Goal: Navigation & Orientation: Find specific page/section

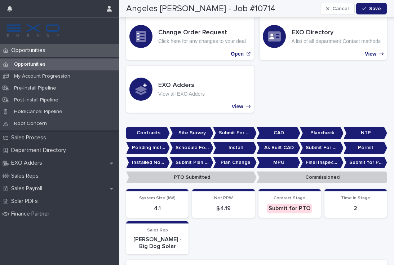
scroll to position [45, 0]
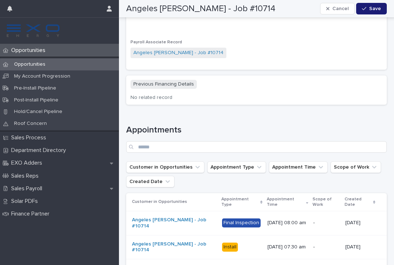
scroll to position [840, 0]
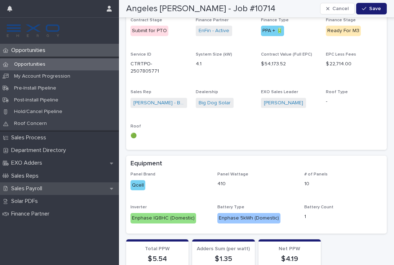
click at [33, 186] on p "Sales Payroll" at bounding box center [28, 188] width 40 height 7
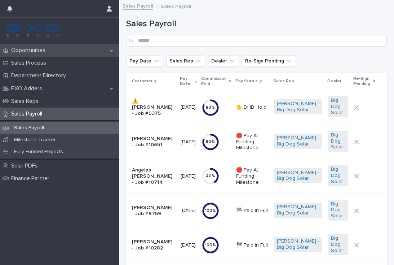
click at [44, 52] on p "Opportunities" at bounding box center [29, 50] width 43 height 7
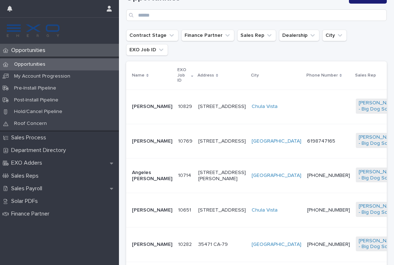
scroll to position [125, 0]
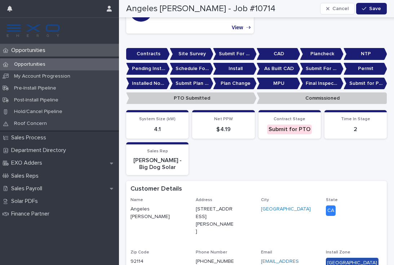
click at [31, 55] on div "Opportunities" at bounding box center [59, 50] width 119 height 13
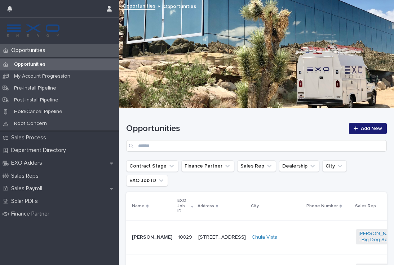
scroll to position [96, 0]
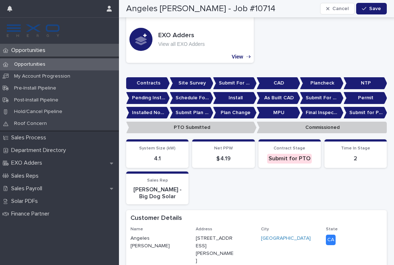
click at [33, 53] on p "Opportunities" at bounding box center [29, 50] width 43 height 7
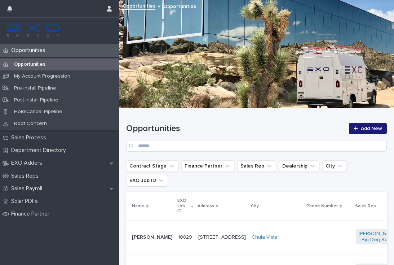
click at [304, 220] on td at bounding box center [328, 237] width 49 height 34
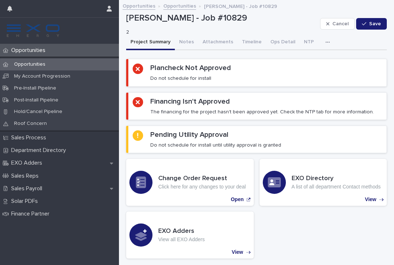
click at [45, 49] on p "Opportunities" at bounding box center [29, 50] width 43 height 7
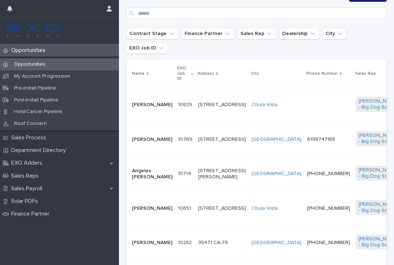
scroll to position [133, 0]
click at [211, 178] on td "[STREET_ADDRESS][PERSON_NAME]" at bounding box center [221, 173] width 53 height 34
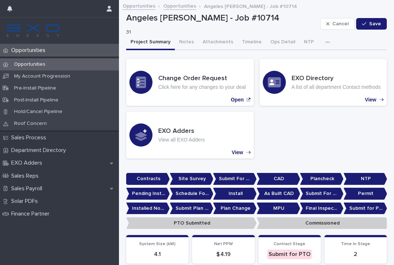
click at [326, 41] on div "button" at bounding box center [329, 42] width 7 height 5
click at [305, 59] on button "Activity" at bounding box center [303, 61] width 48 height 11
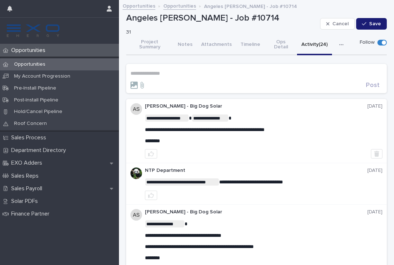
click at [138, 64] on section "**********" at bounding box center [256, 78] width 261 height 29
click at [158, 70] on p "**********" at bounding box center [257, 73] width 252 height 6
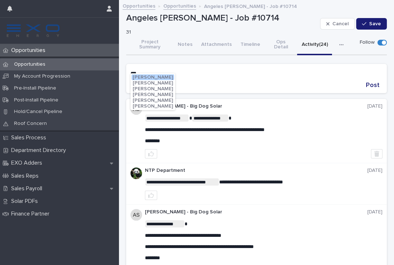
click at [172, 77] on span "Christophe Bassett" at bounding box center [153, 77] width 40 height 5
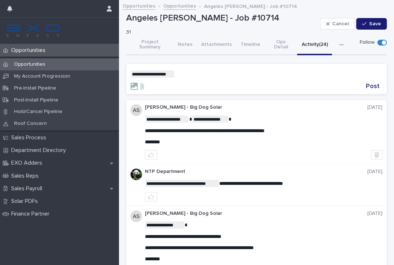
click at [202, 70] on p "**********" at bounding box center [257, 73] width 252 height 7
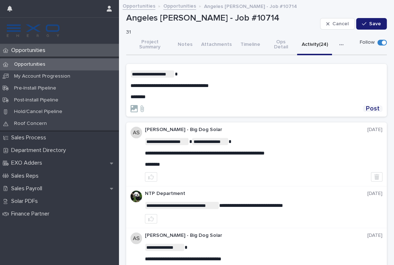
click at [375, 105] on span "Post" at bounding box center [373, 108] width 14 height 6
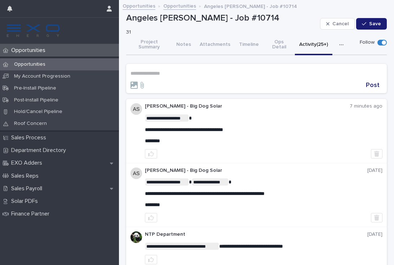
click at [34, 62] on p "Opportunities" at bounding box center [29, 64] width 43 height 6
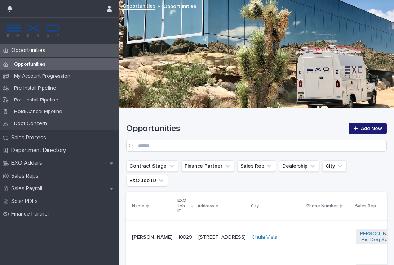
click at [304, 225] on td at bounding box center [328, 237] width 49 height 34
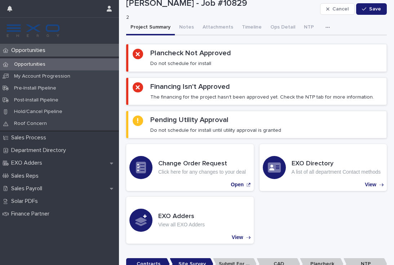
scroll to position [17, 0]
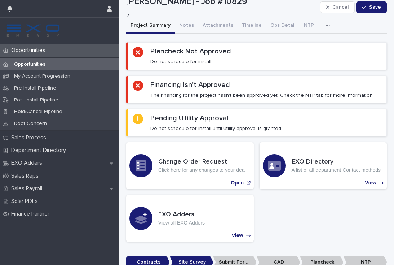
click at [184, 24] on button "Notes" at bounding box center [186, 25] width 23 height 15
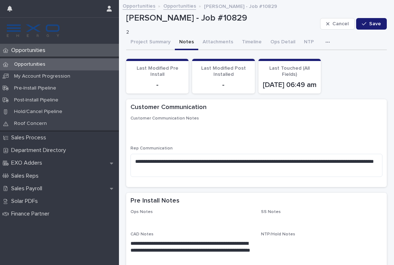
click at [152, 43] on button "Project Summary" at bounding box center [150, 42] width 49 height 15
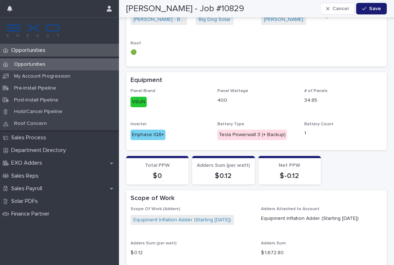
scroll to position [615, 0]
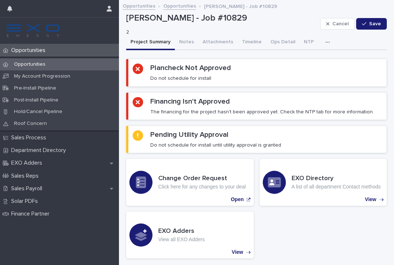
click at [40, 66] on p "Opportunities" at bounding box center [29, 64] width 43 height 6
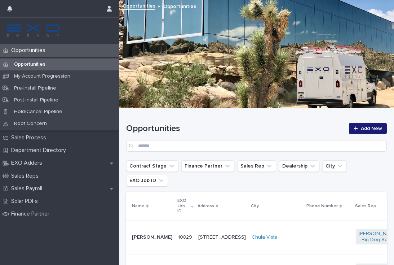
click at [38, 189] on p "Sales Payroll" at bounding box center [28, 188] width 40 height 7
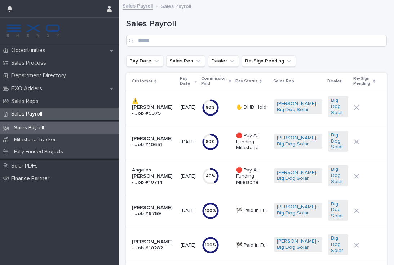
click at [43, 54] on div "Opportunities" at bounding box center [59, 50] width 119 height 13
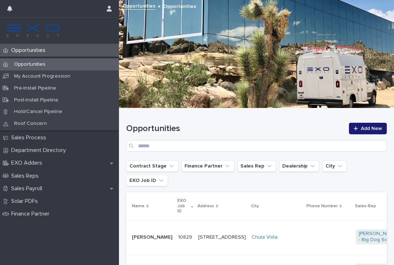
click at [304, 227] on td at bounding box center [328, 237] width 49 height 34
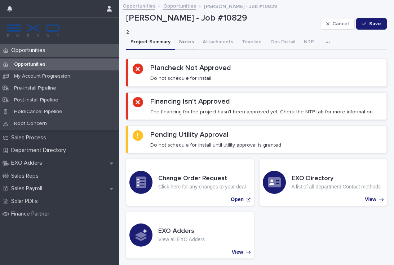
click at [187, 42] on button "Notes" at bounding box center [186, 42] width 23 height 15
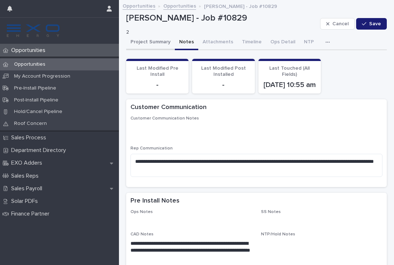
click at [155, 40] on button "Project Summary" at bounding box center [150, 42] width 49 height 15
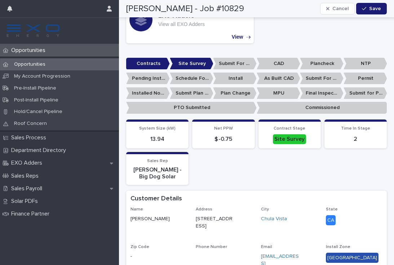
scroll to position [215, 0]
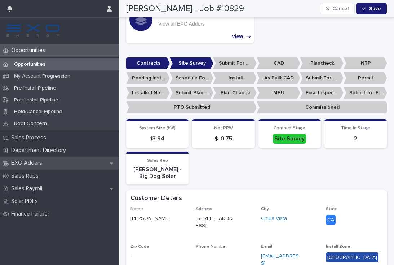
click at [31, 163] on p "EXO Adders" at bounding box center [28, 162] width 40 height 7
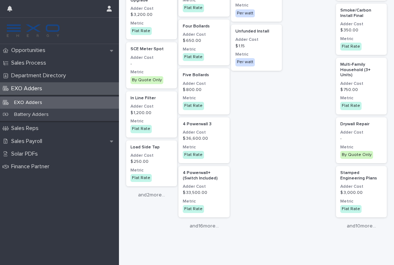
scroll to position [916, 0]
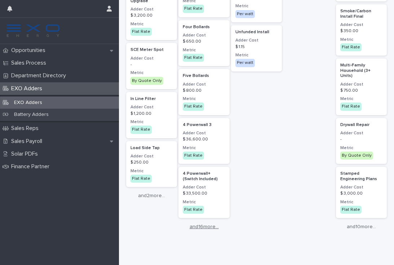
click at [214, 224] on link "and 16 more..." at bounding box center [204, 227] width 51 height 6
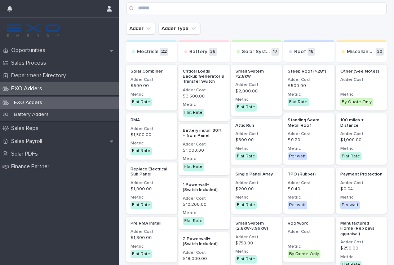
scroll to position [32, 0]
click at [33, 48] on p "Opportunities" at bounding box center [29, 50] width 43 height 7
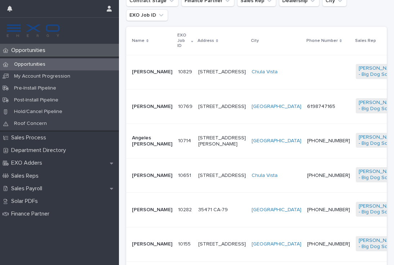
scroll to position [167, 0]
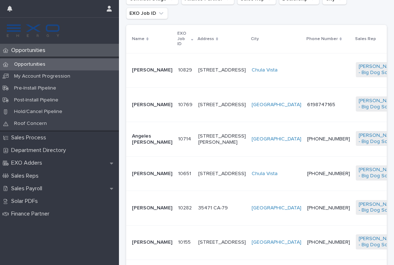
click at [158, 183] on td "[PERSON_NAME]" at bounding box center [150, 173] width 49 height 34
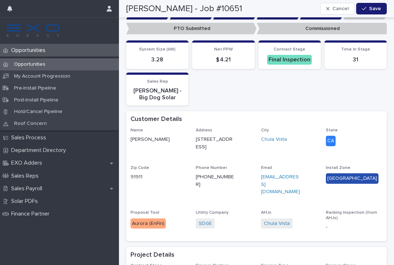
scroll to position [193, 0]
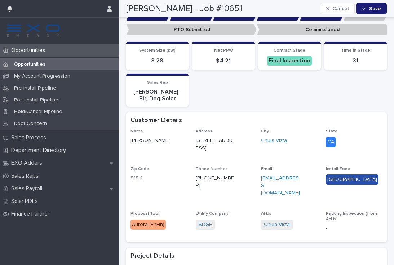
click at [45, 52] on p "Opportunities" at bounding box center [29, 50] width 43 height 7
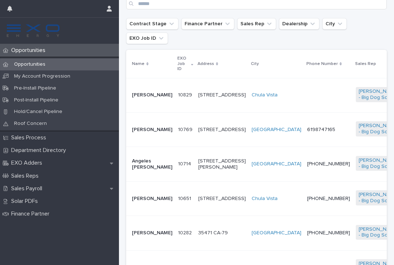
scroll to position [145, 0]
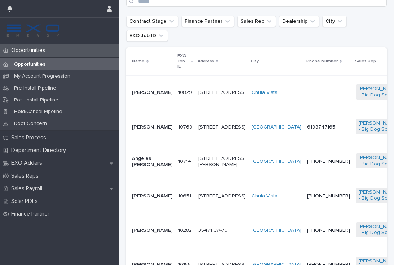
click at [304, 80] on td at bounding box center [328, 92] width 49 height 34
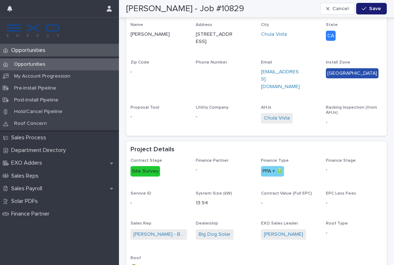
scroll to position [400, 0]
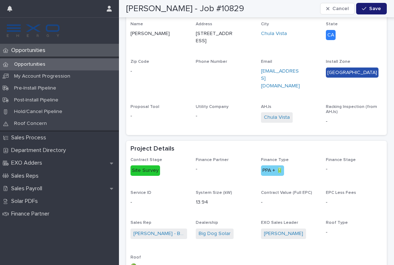
click at [31, 52] on p "Opportunities" at bounding box center [29, 50] width 43 height 7
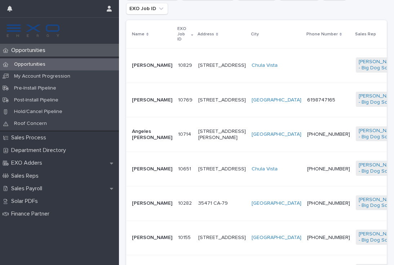
scroll to position [172, 0]
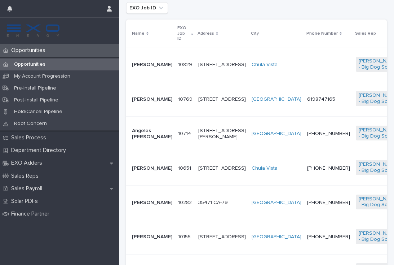
click at [159, 176] on td "[PERSON_NAME]" at bounding box center [150, 168] width 49 height 34
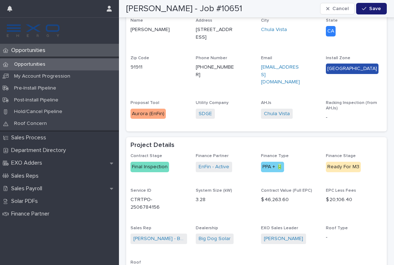
scroll to position [317, 0]
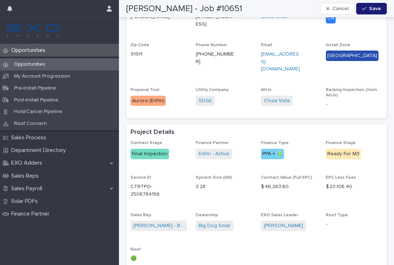
click at [40, 52] on p "Opportunities" at bounding box center [29, 50] width 43 height 7
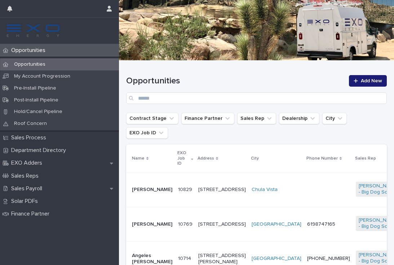
scroll to position [47, 0]
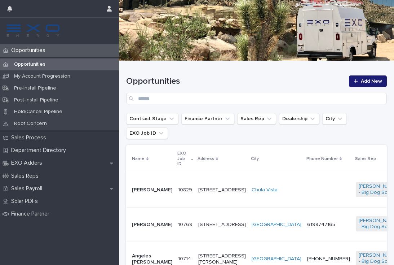
click at [304, 181] on td at bounding box center [328, 190] width 49 height 34
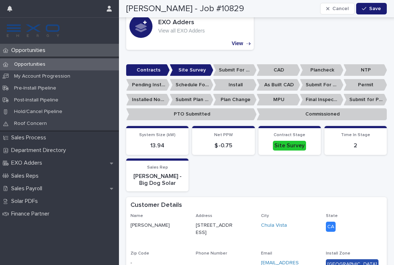
scroll to position [220, 0]
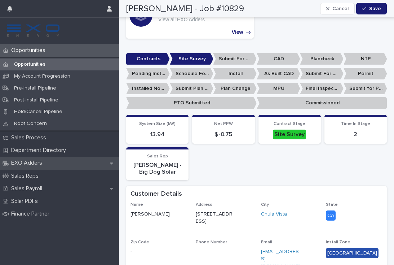
click at [38, 163] on p "EXO Adders" at bounding box center [28, 162] width 40 height 7
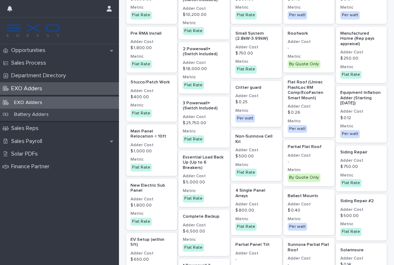
scroll to position [213, 0]
